Goal: Task Accomplishment & Management: Manage account settings

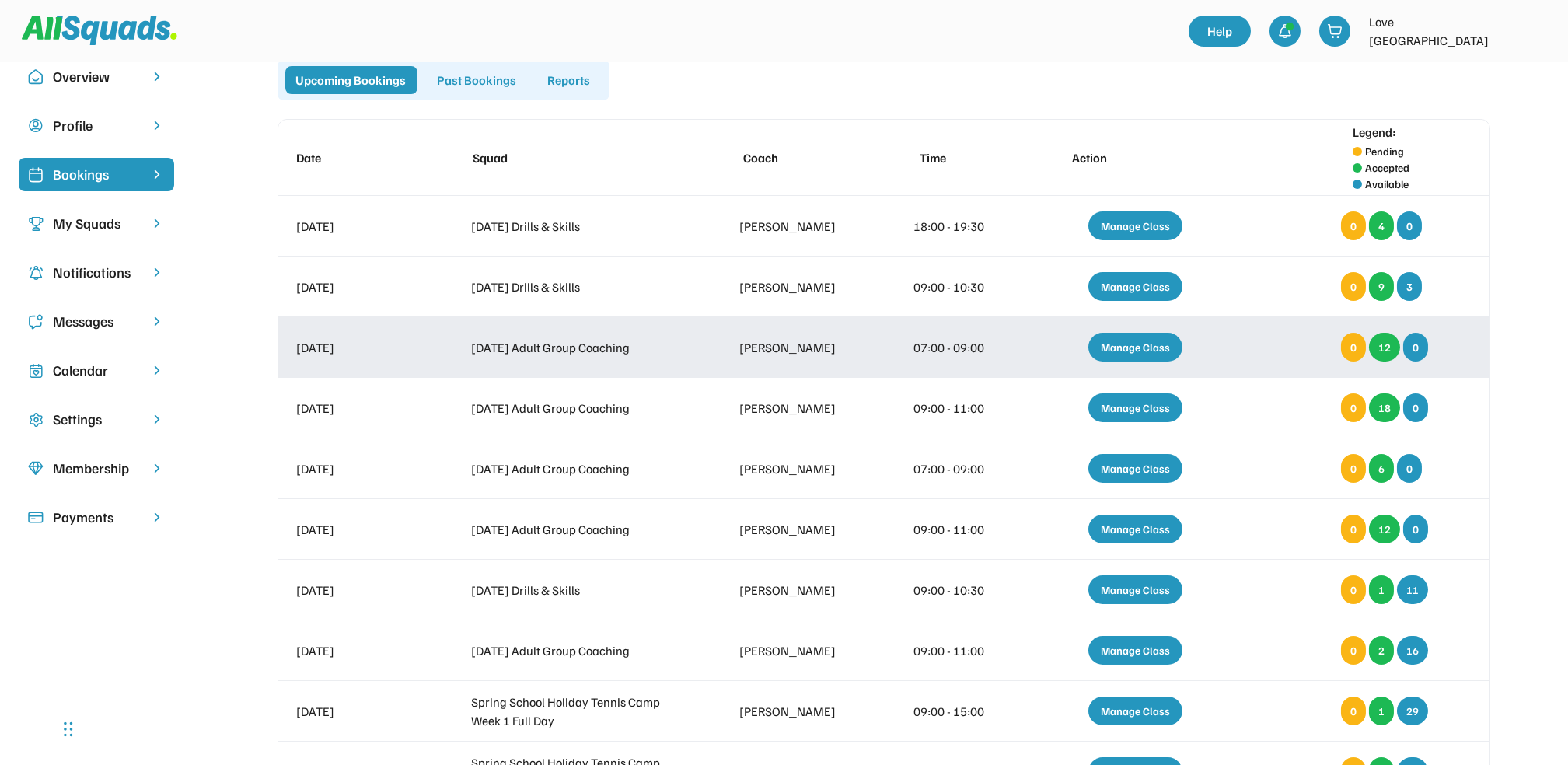
scroll to position [21, 0]
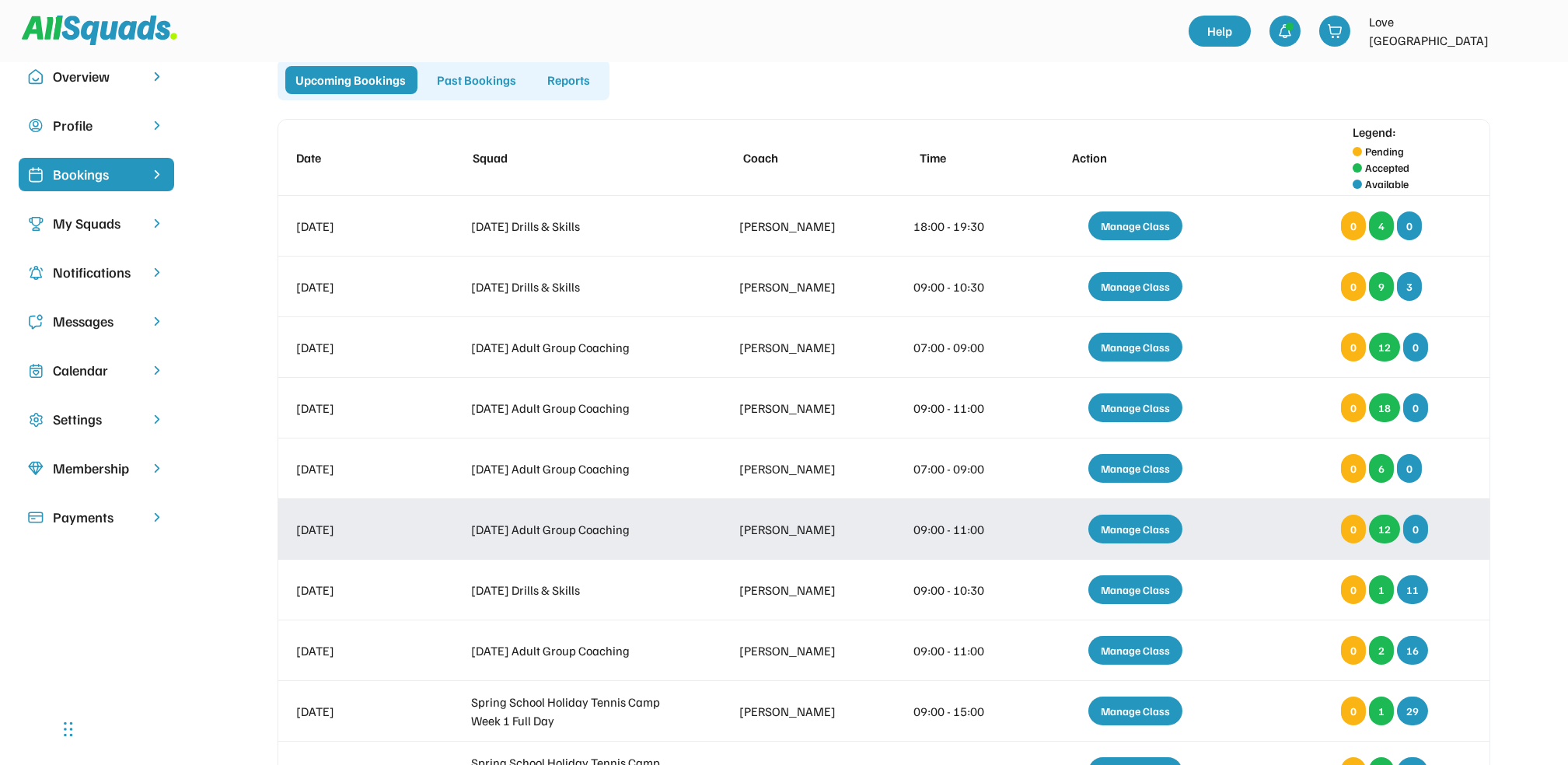
click at [1139, 520] on div "Manage Class" at bounding box center [1136, 529] width 94 height 29
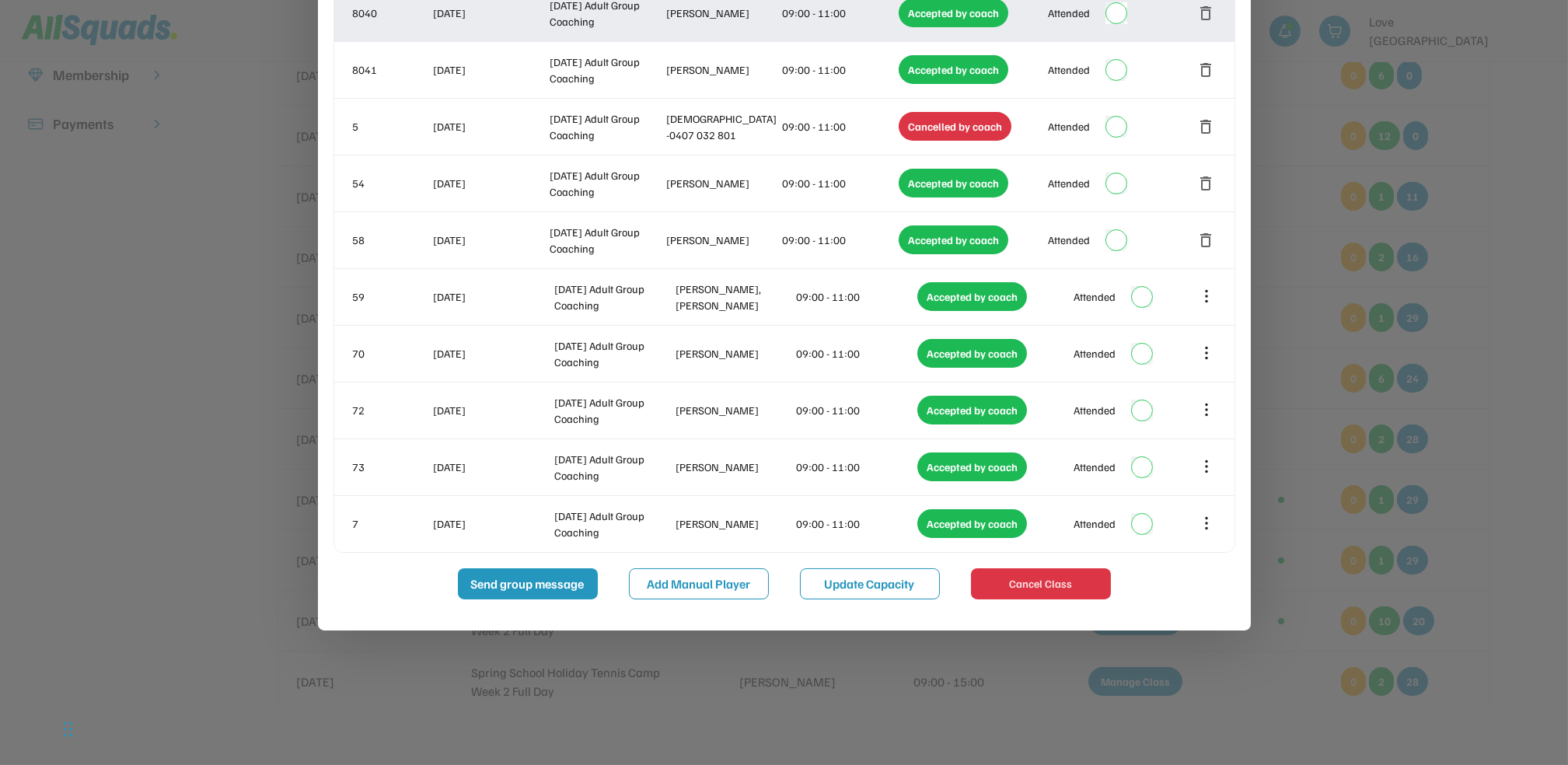
scroll to position [0, 0]
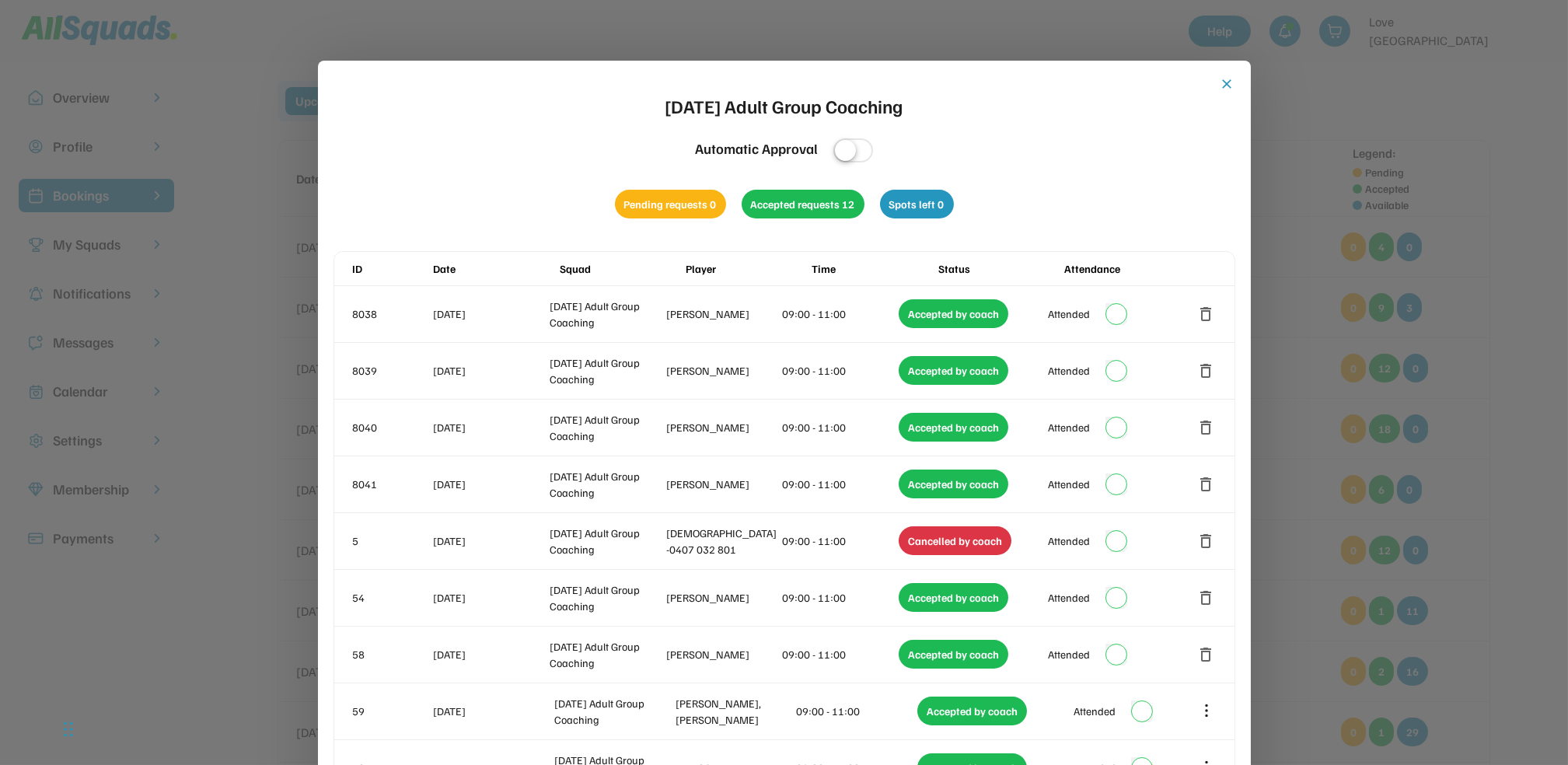
drag, startPoint x: 1224, startPoint y: 82, endPoint x: 1222, endPoint y: 73, distance: 9.2
click at [1224, 82] on button "close" at bounding box center [1227, 83] width 15 height 15
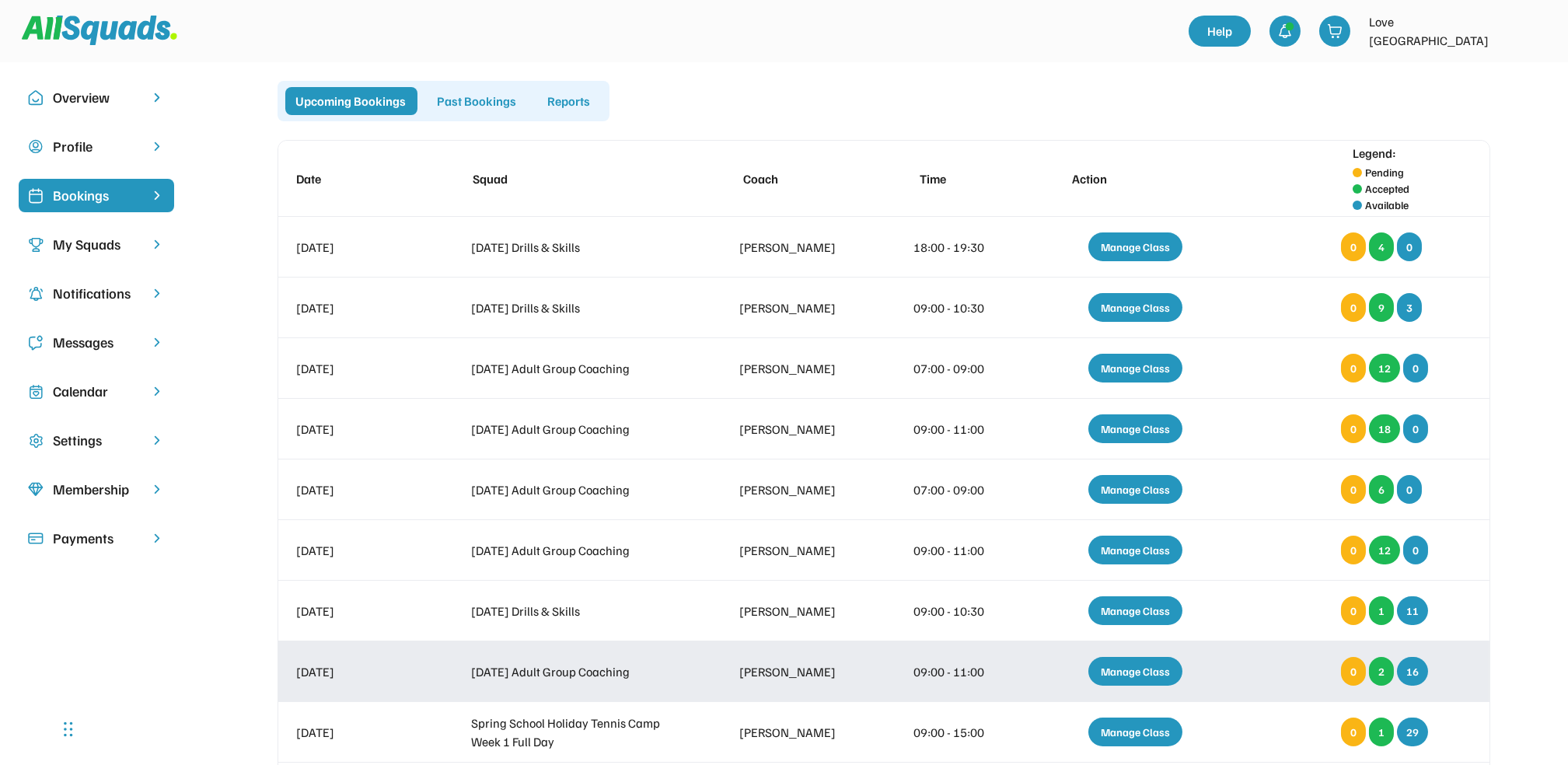
click at [1133, 660] on div "Manage Class" at bounding box center [1136, 672] width 94 height 29
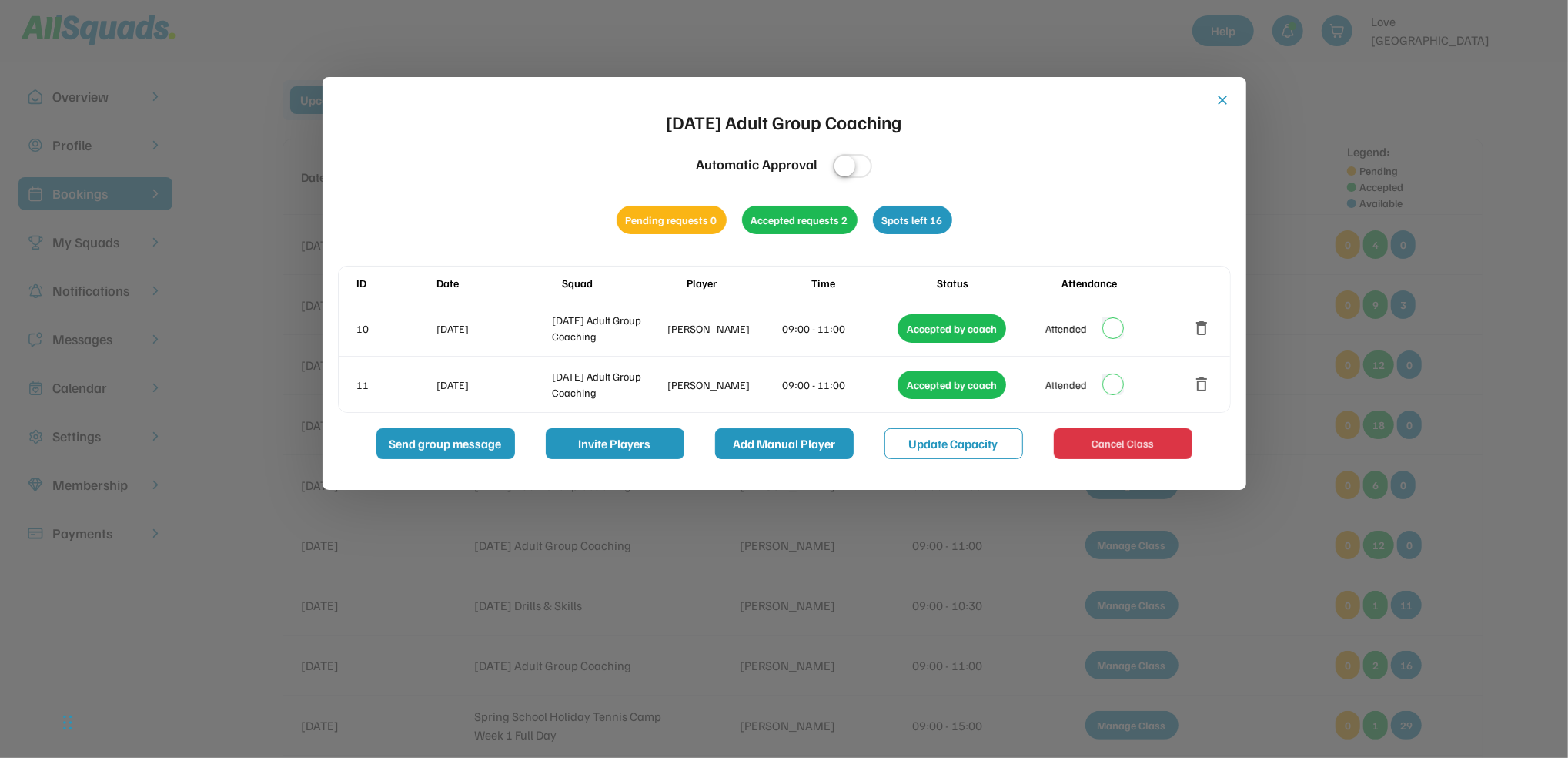
click at [757, 436] on button "Add Manual Player" at bounding box center [784, 444] width 138 height 31
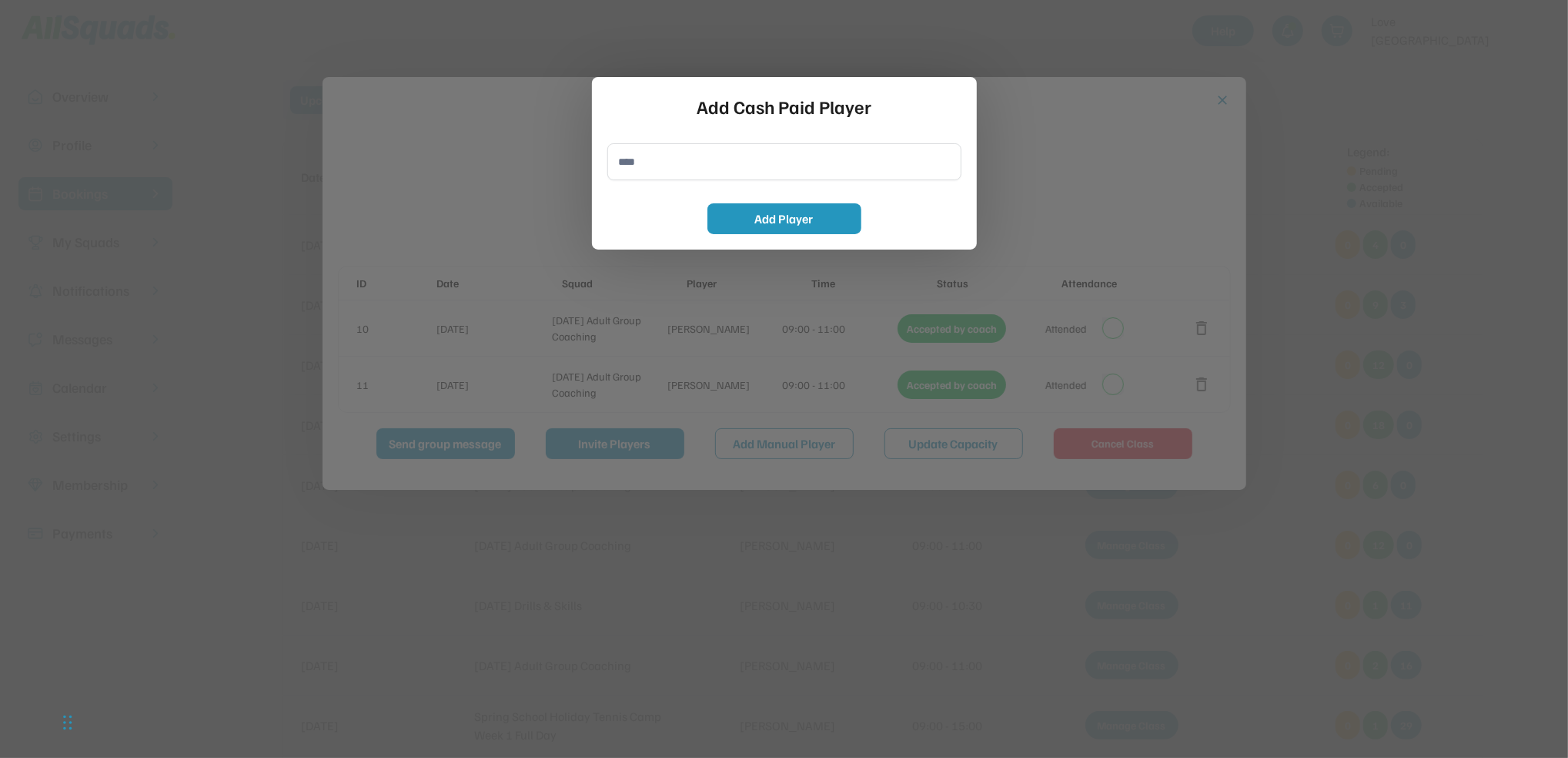
click at [647, 163] on input "input" at bounding box center [784, 162] width 355 height 37
type input "**********"
click at [776, 214] on button "Add Player" at bounding box center [784, 218] width 154 height 31
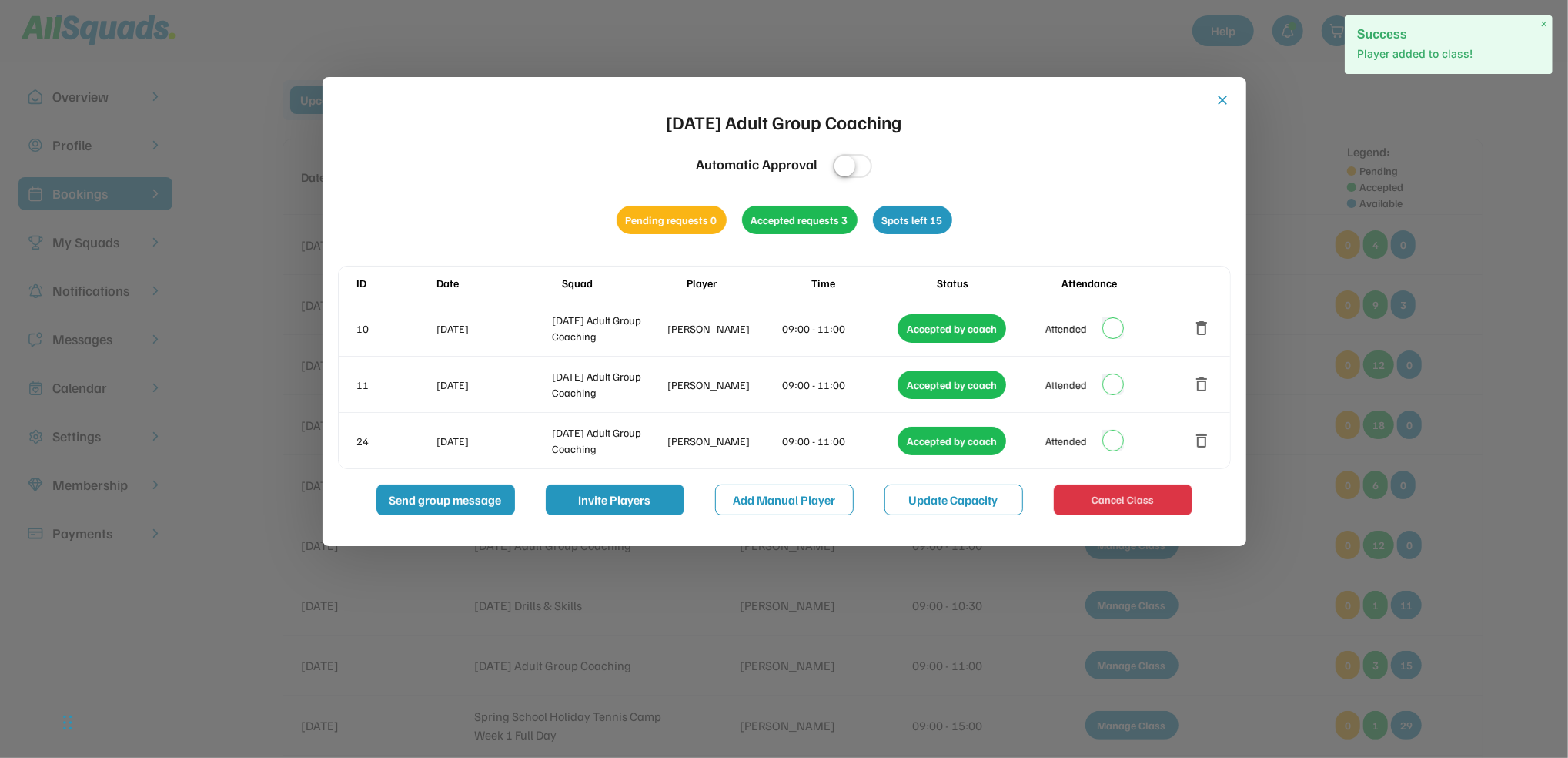
click at [1223, 94] on button "close" at bounding box center [1222, 100] width 15 height 15
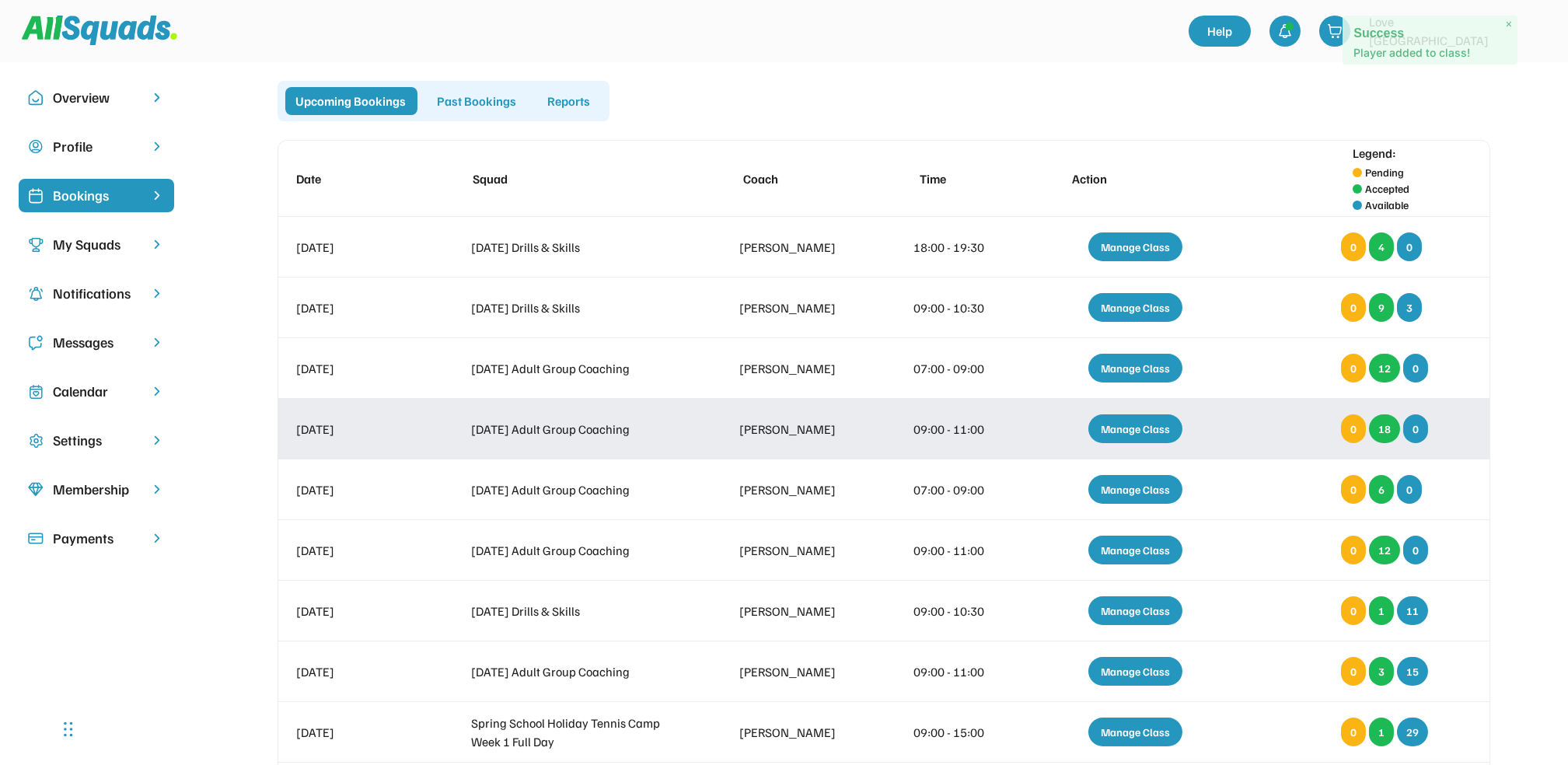
click at [1125, 431] on div "Manage Class" at bounding box center [1136, 429] width 94 height 29
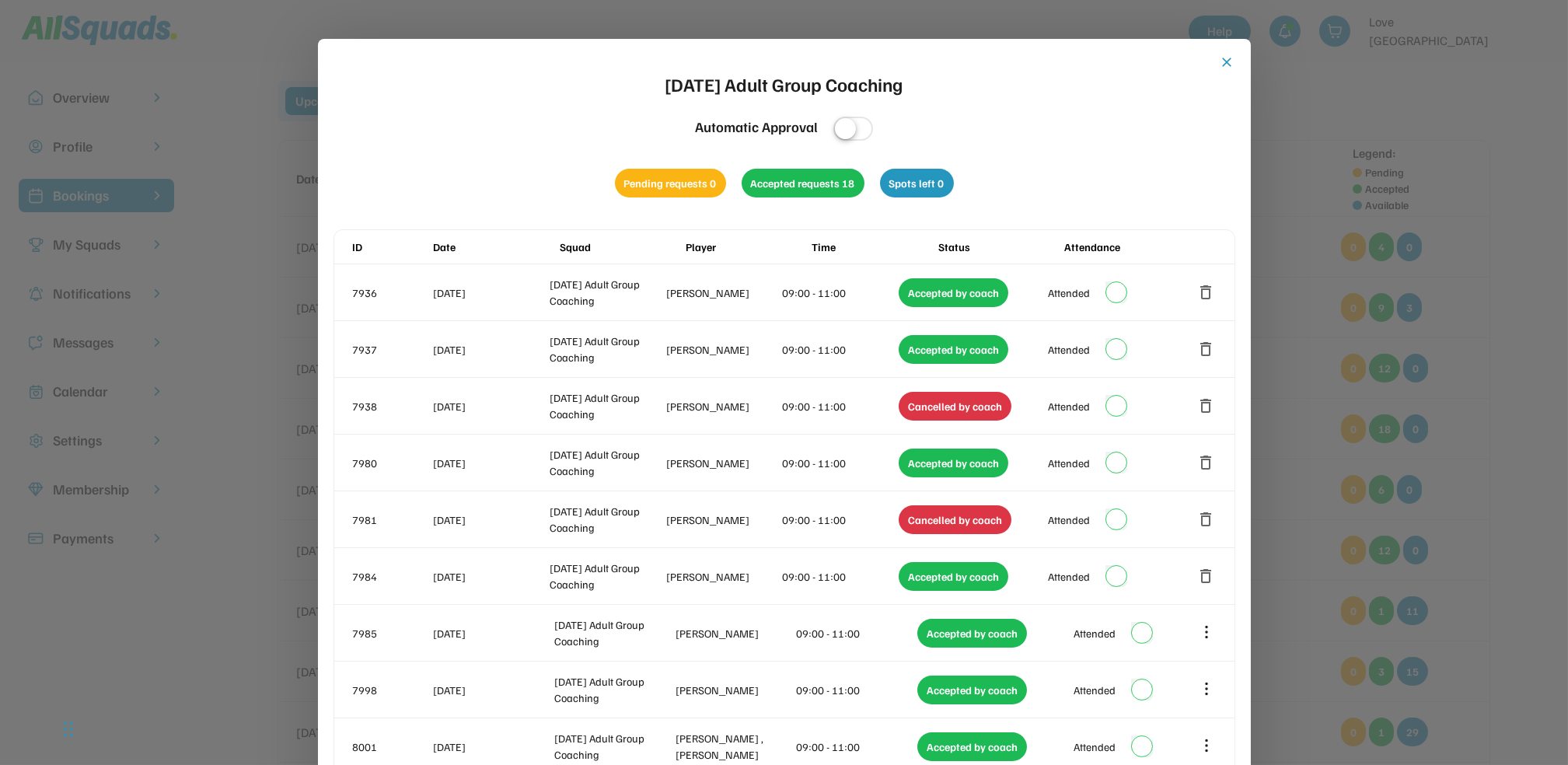
click at [1228, 60] on button "close" at bounding box center [1227, 62] width 15 height 15
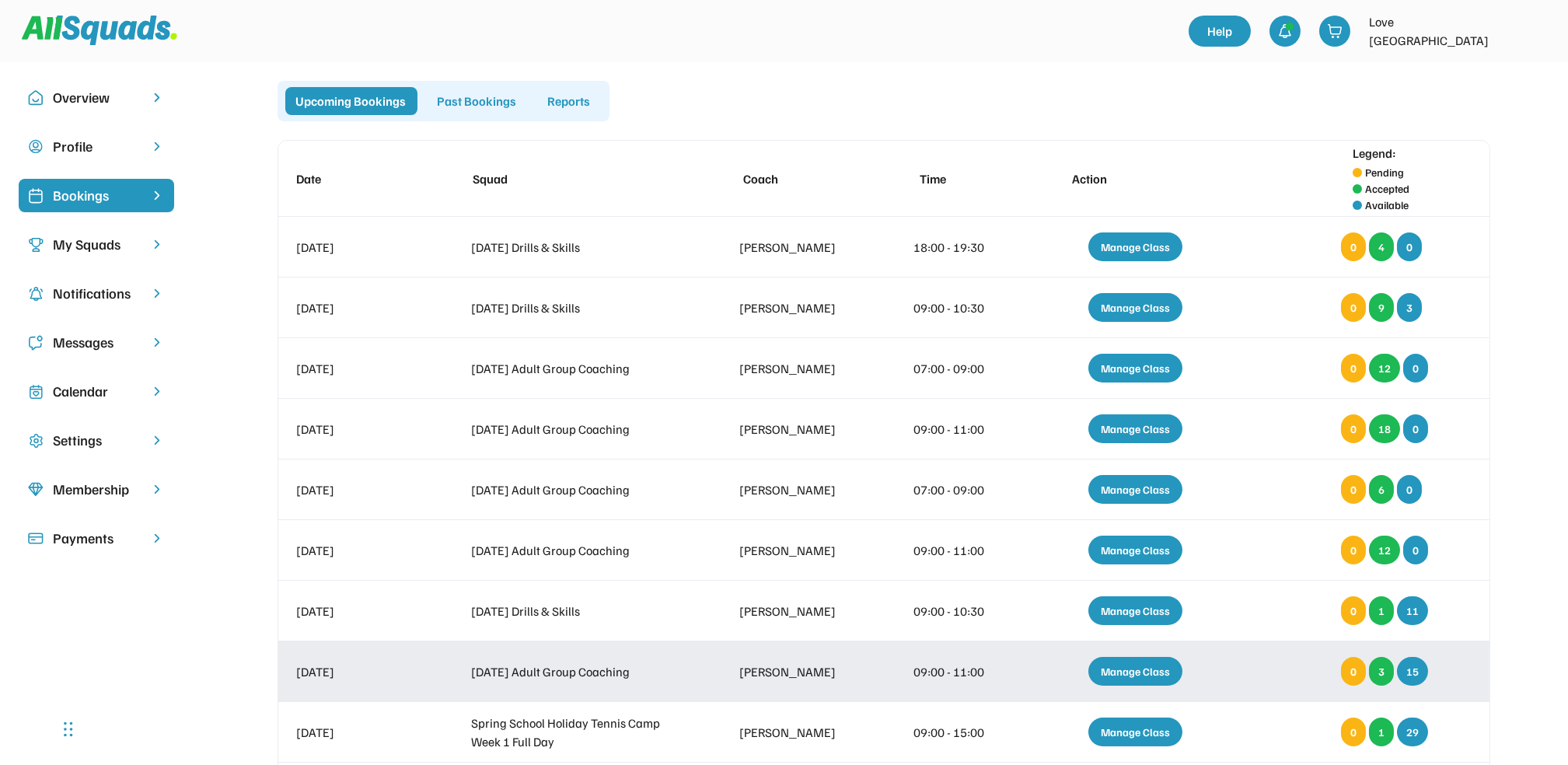
click at [1142, 670] on div "Manage Class" at bounding box center [1136, 672] width 94 height 29
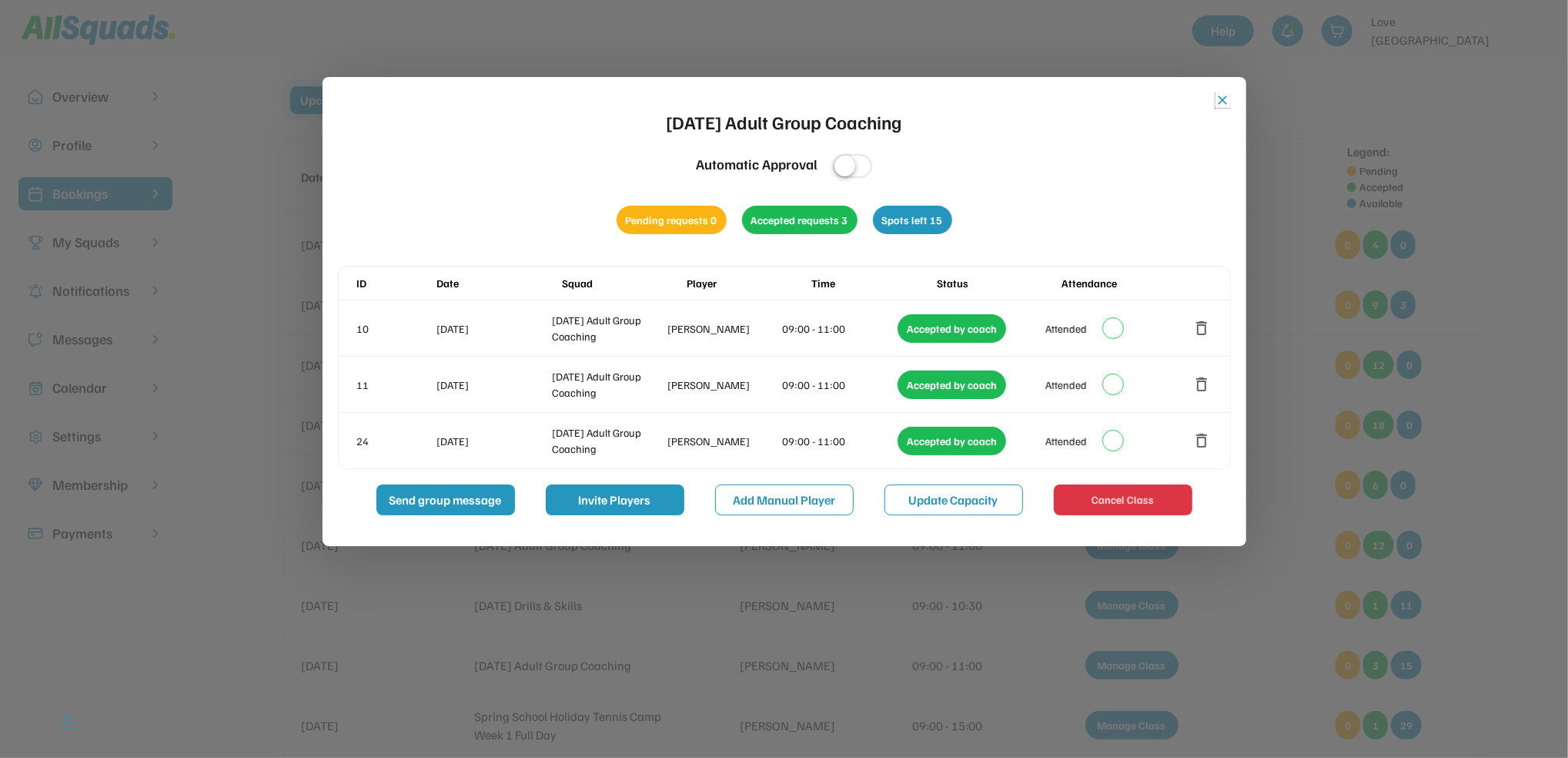
click at [1225, 95] on button "close" at bounding box center [1222, 100] width 15 height 15
